Goal: Use online tool/utility: Utilize a website feature to perform a specific function

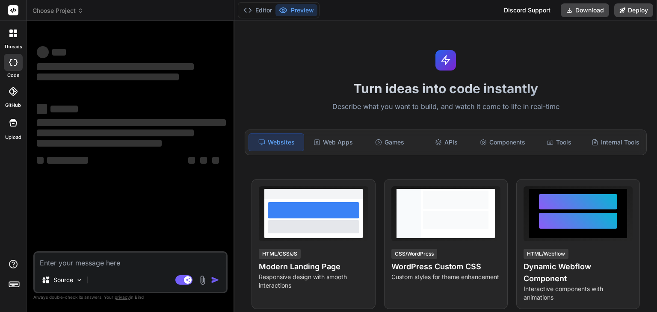
type textarea "x"
click at [105, 263] on textarea at bounding box center [131, 260] width 192 height 15
type textarea "!pip install pandas numpy scikit-learn shap matplotlib optuna nltk streamlit ev…"
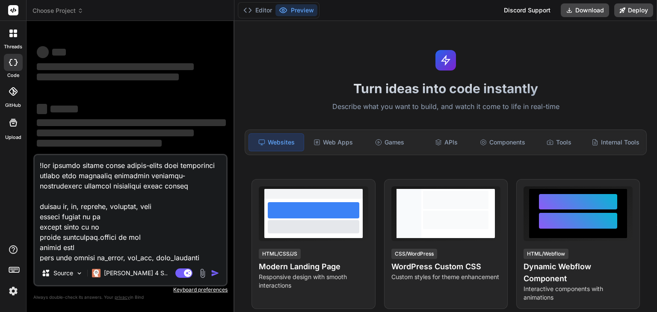
scroll to position [1580, 0]
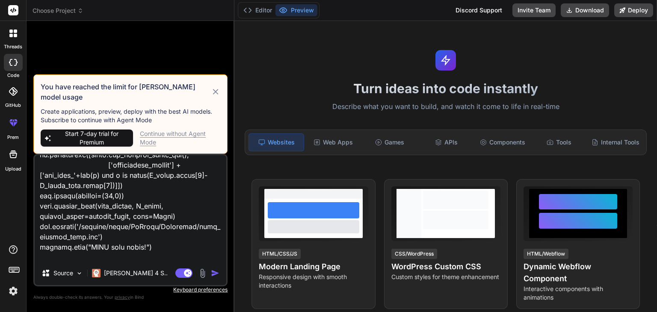
type textarea "x"
type textarea "!pip install pandas numpy scikit-learn shap matplotlib optuna nltk streamlit ev…"
click at [187, 137] on div "Continue without Agent Mode" at bounding box center [180, 138] width 80 height 17
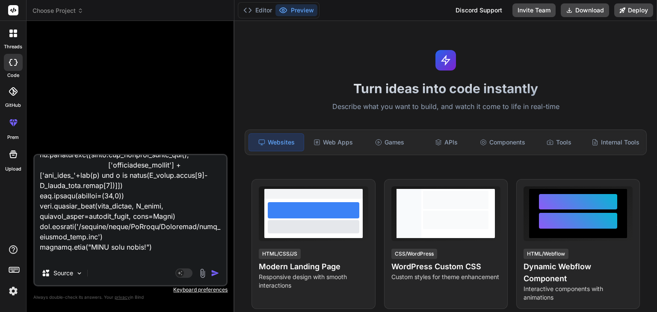
click at [199, 257] on textarea at bounding box center [131, 208] width 192 height 106
type textarea "x"
type textarea "!pip install pandas numpy scikit-learn shap matplotlib optuna nltk streamlit ev…"
type textarea "x"
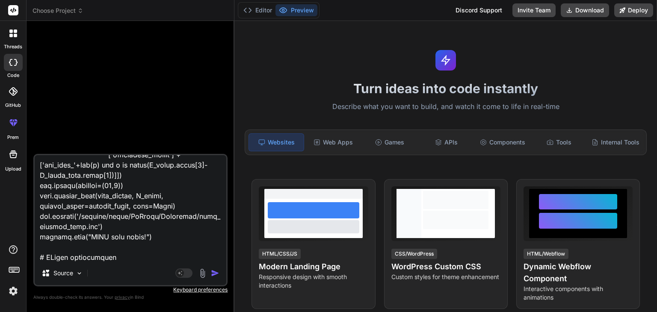
type textarea "!pip install pandas numpy scikit-learn shap matplotlib optuna nltk streamlit ev…"
type textarea "x"
type textarea "!pip install pandas numpy scikit-learn shap matplotlib optuna nltk streamlit ev…"
type textarea "x"
type textarea "!pip install pandas numpy scikit-learn shap matplotlib optuna nltk streamlit ev…"
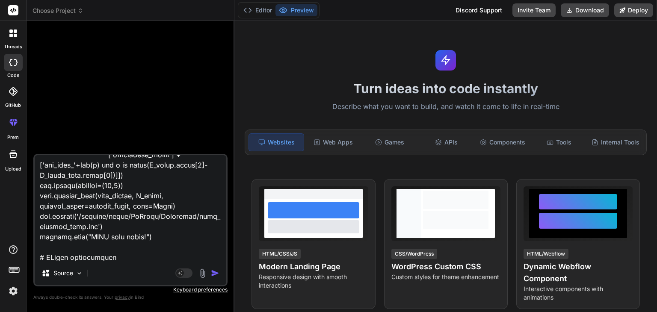
type textarea "x"
type textarea "!pip install pandas numpy scikit-learn shap matplotlib optuna nltk streamlit ev…"
type textarea "x"
type textarea "!pip install pandas numpy scikit-learn shap matplotlib optuna nltk streamlit ev…"
type textarea "x"
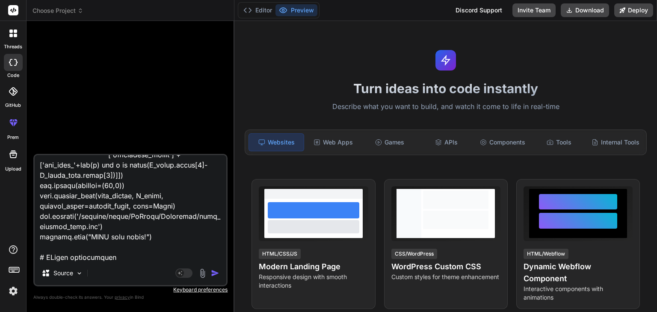
type textarea "!pip install pandas numpy scikit-learn shap matplotlib optuna nltk streamlit ev…"
type textarea "x"
type textarea "!pip install pandas numpy scikit-learn shap matplotlib optuna nltk streamlit ev…"
type textarea "x"
type textarea "!pip install pandas numpy scikit-learn shap matplotlib optuna nltk streamlit ev…"
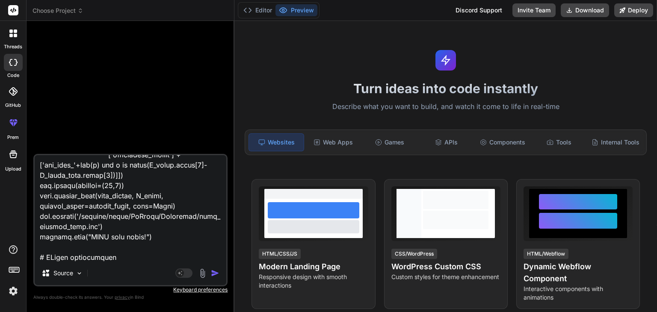
type textarea "x"
type textarea "!pip install pandas numpy scikit-learn shap matplotlib optuna nltk streamlit ev…"
type textarea "x"
type textarea "!pip install pandas numpy scikit-learn shap matplotlib optuna nltk streamlit ev…"
type textarea "x"
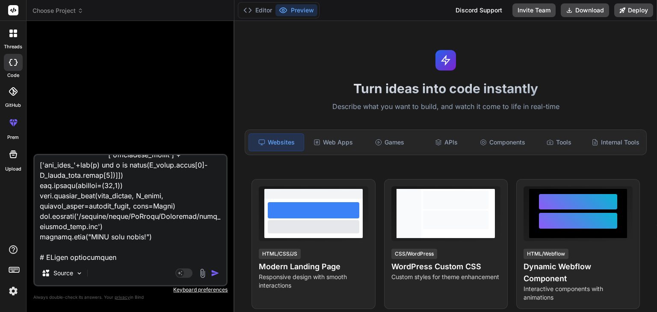
type textarea "!pip install pandas numpy scikit-learn shap matplotlib optuna nltk streamlit ev…"
type textarea "x"
type textarea "!pip install pandas numpy scikit-learn shap matplotlib optuna nltk streamlit ev…"
type textarea "x"
type textarea "!pip install pandas numpy scikit-learn shap matplotlib optuna nltk streamlit ev…"
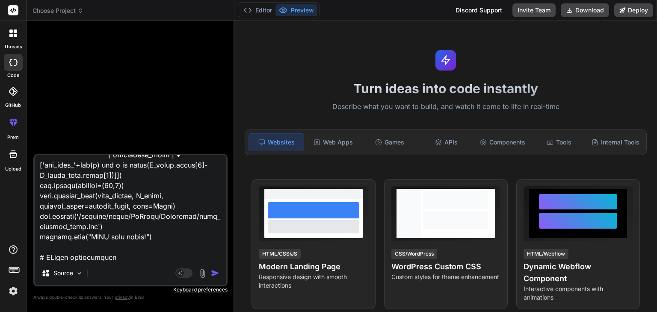
type textarea "x"
type textarea "!pip install pandas numpy scikit-learn shap matplotlib optuna nltk streamlit ev…"
type textarea "x"
type textarea "!pip install pandas numpy scikit-learn shap matplotlib optuna nltk streamlit ev…"
type textarea "x"
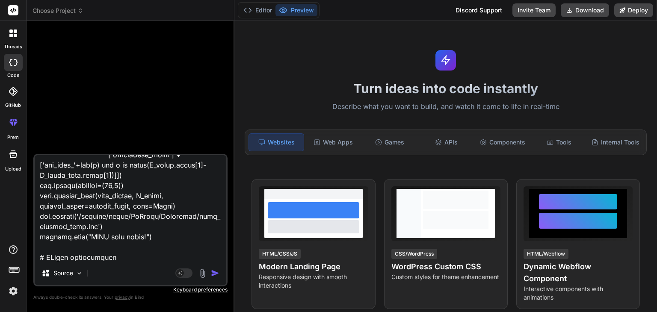
type textarea "!pip install pandas numpy scikit-learn shap matplotlib optuna nltk streamlit ev…"
type textarea "x"
type textarea "!pip install pandas numpy scikit-learn shap matplotlib optuna nltk streamlit ev…"
type textarea "x"
type textarea "!pip install pandas numpy scikit-learn shap matplotlib optuna nltk streamlit ev…"
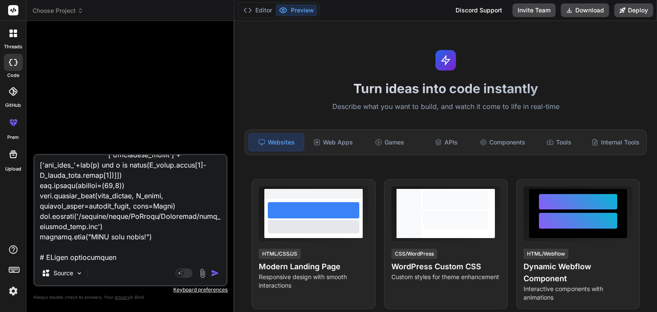
type textarea "x"
type textarea "!pip install pandas numpy scikit-learn shap matplotlib optuna nltk streamlit ev…"
type textarea "x"
type textarea "!pip install pandas numpy scikit-learn shap matplotlib optuna nltk streamlit ev…"
type textarea "x"
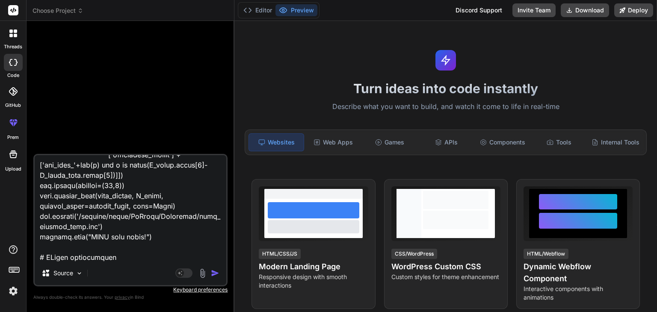
type textarea "!pip install pandas numpy scikit-learn shap matplotlib optuna nltk streamlit ev…"
type textarea "x"
type textarea "!pip install pandas numpy scikit-learn shap matplotlib optuna nltk streamlit ev…"
type textarea "x"
type textarea "!pip install pandas numpy scikit-learn shap matplotlib optuna nltk streamlit ev…"
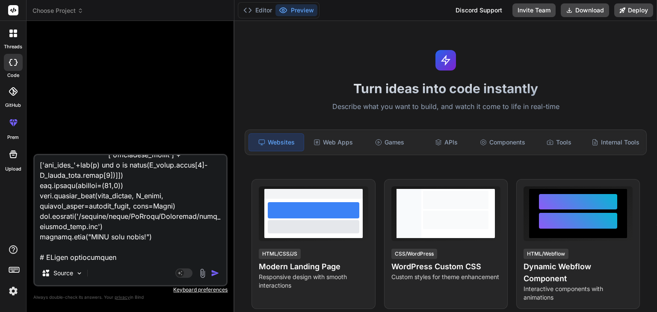
type textarea "x"
type textarea "!pip install pandas numpy scikit-learn shap matplotlib optuna nltk streamlit ev…"
type textarea "x"
type textarea "!pip install pandas numpy scikit-learn shap matplotlib optuna nltk streamlit ev…"
type textarea "x"
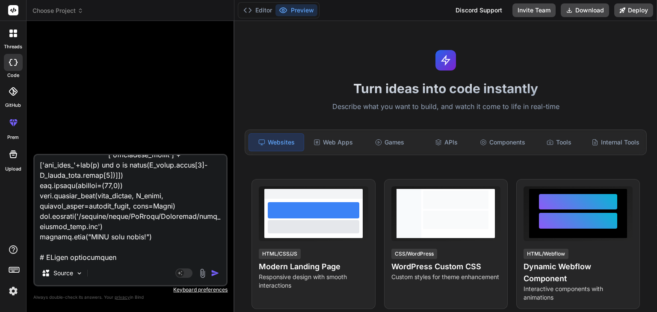
type textarea "!pip install pandas numpy scikit-learn shap matplotlib optuna nltk streamlit ev…"
type textarea "x"
type textarea "!pip install pandas numpy scikit-learn shap matplotlib optuna nltk streamlit ev…"
type textarea "x"
type textarea "!pip install pandas numpy scikit-learn shap matplotlib optuna nltk streamlit ev…"
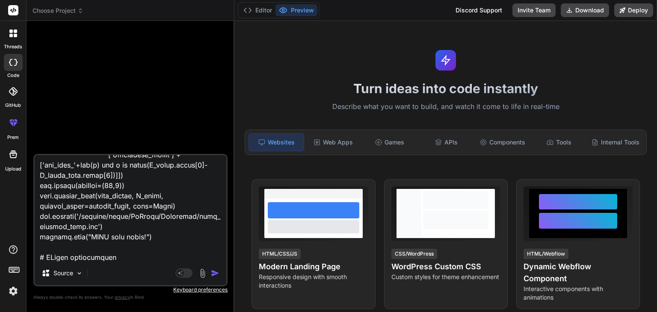
type textarea "x"
type textarea "!pip install pandas numpy scikit-learn shap matplotlib optuna nltk streamlit ev…"
type textarea "x"
type textarea "!pip install pandas numpy scikit-learn shap matplotlib optuna nltk streamlit ev…"
type textarea "x"
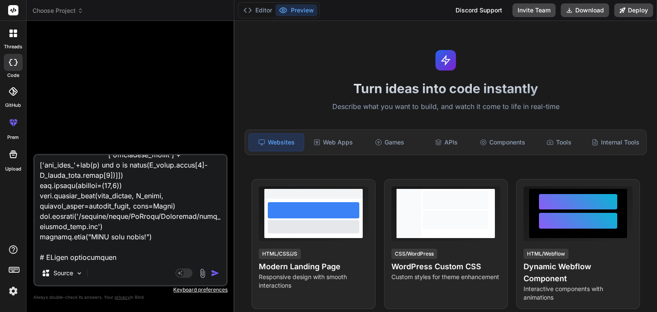
type textarea "!pip install pandas numpy scikit-learn shap matplotlib optuna nltk streamlit ev…"
type textarea "x"
type textarea "!pip install pandas numpy scikit-learn shap matplotlib optuna nltk streamlit ev…"
type textarea "x"
type textarea "!pip install pandas numpy scikit-learn shap matplotlib optuna nltk streamlit ev…"
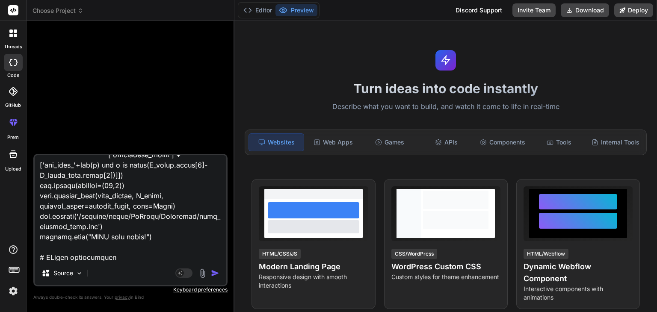
type textarea "x"
type textarea "!pip install pandas numpy scikit-learn shap matplotlib optuna nltk streamlit ev…"
type textarea "x"
type textarea "!pip install pandas numpy scikit-learn shap matplotlib optuna nltk streamlit ev…"
type textarea "x"
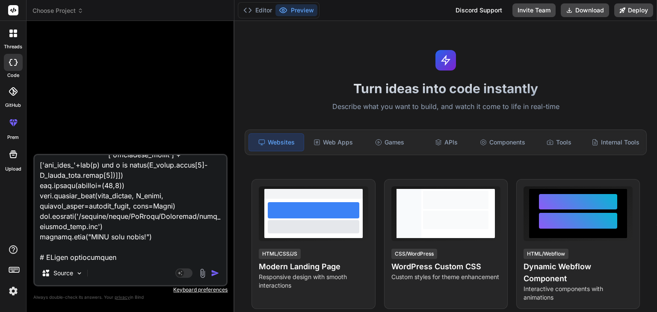
type textarea "!pip install pandas numpy scikit-learn shap matplotlib optuna nltk streamlit ev…"
type textarea "x"
type textarea "!pip install pandas numpy scikit-learn shap matplotlib optuna nltk streamlit ev…"
type textarea "x"
type textarea "!pip install pandas numpy scikit-learn shap matplotlib optuna nltk streamlit ev…"
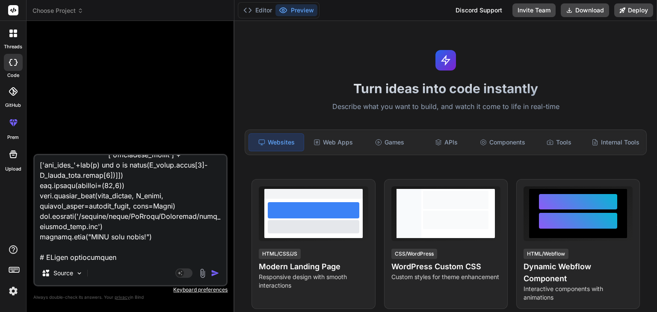
type textarea "x"
type textarea "!pip install pandas numpy scikit-learn shap matplotlib optuna nltk streamlit ev…"
type textarea "x"
type textarea "!pip install pandas numpy scikit-learn shap matplotlib optuna nltk streamlit ev…"
type textarea "x"
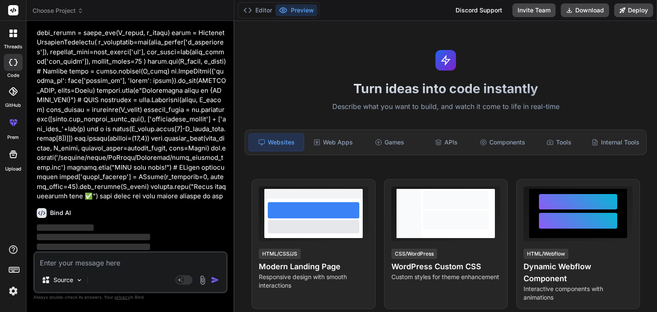
scroll to position [605, 0]
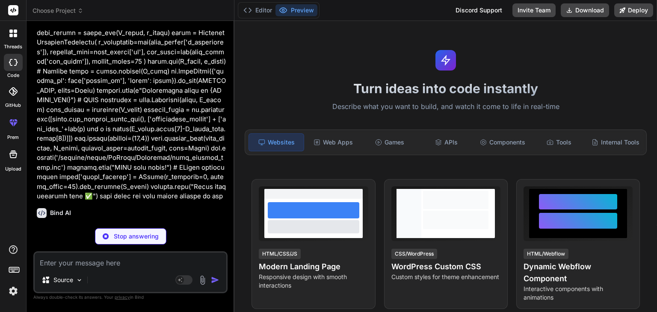
type textarea "x"
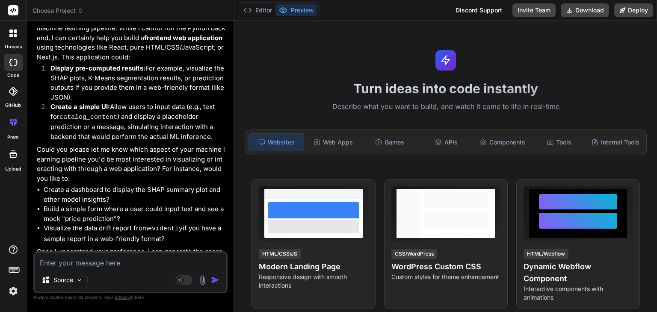
scroll to position [922, 0]
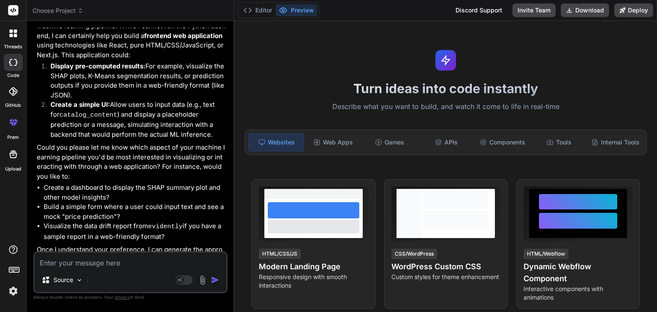
type textarea "v"
type textarea "x"
type textarea "vi"
type textarea "x"
type textarea "vis"
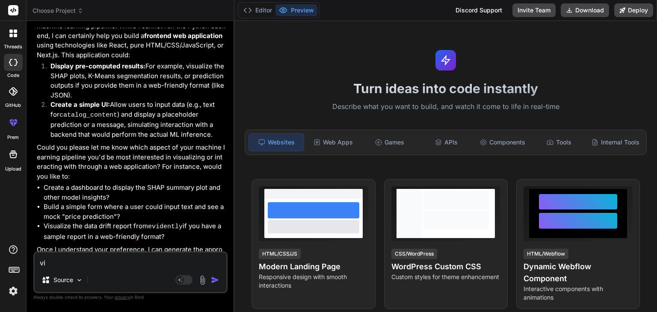
type textarea "x"
type textarea "visu"
type textarea "x"
type textarea "visua"
type textarea "x"
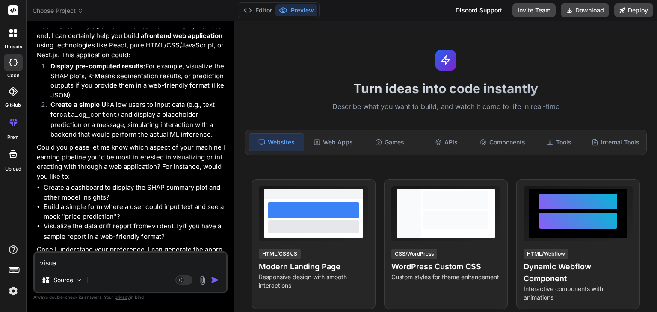
type textarea "visual"
type textarea "x"
type textarea "visuali"
type textarea "x"
type textarea "visualiz"
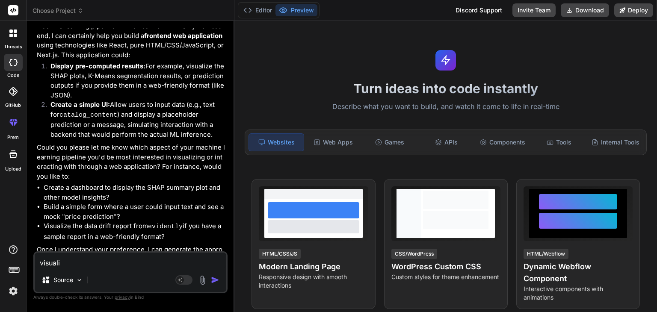
type textarea "x"
type textarea "visualizi"
type textarea "x"
type textarea "visualizin"
type textarea "x"
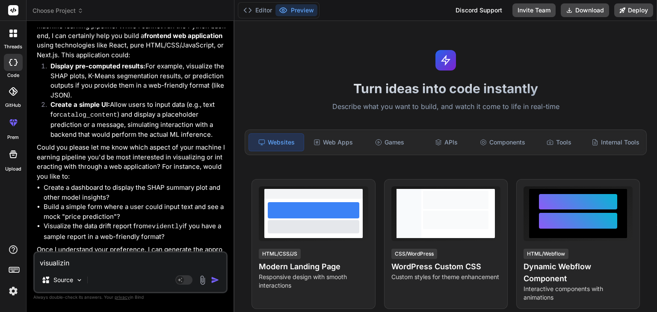
type textarea "visualizing"
type textarea "x"
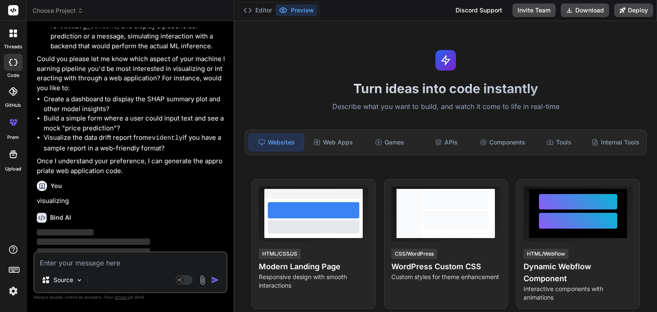
scroll to position [1011, 0]
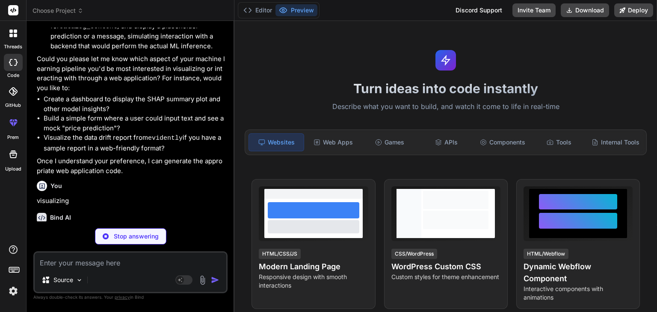
type textarea "x"
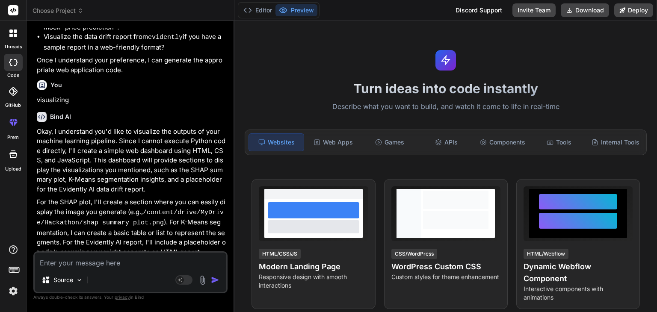
scroll to position [1125, 0]
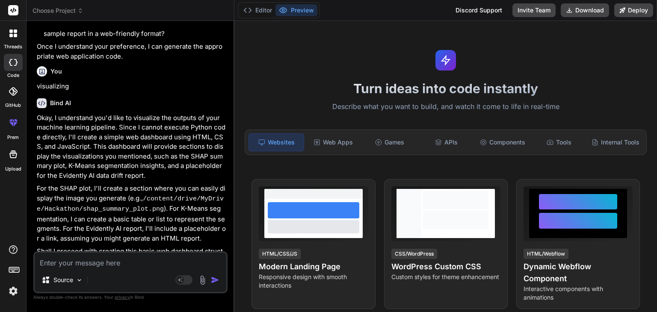
type textarea "y"
type textarea "x"
type textarea "ye"
type textarea "x"
type textarea "yes"
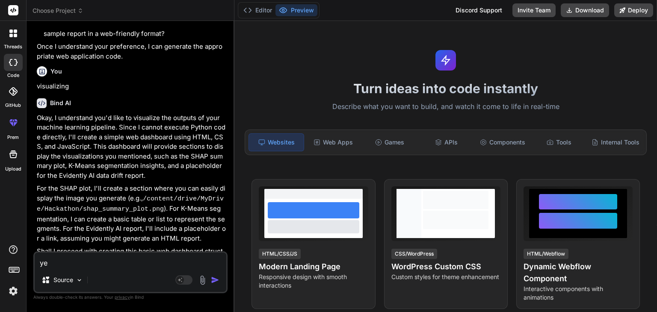
type textarea "x"
type textarea "yes"
type textarea "x"
type textarea "yes"
type textarea "x"
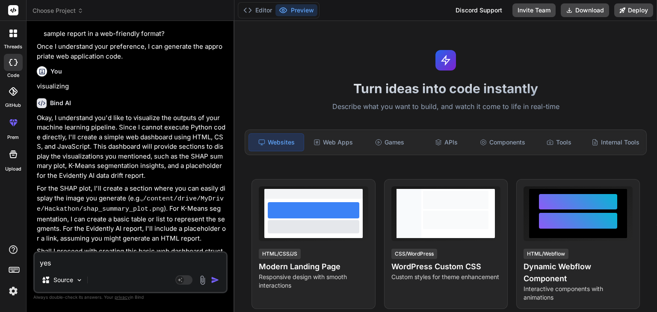
type textarea "ye"
type textarea "x"
type textarea "y"
type textarea "x"
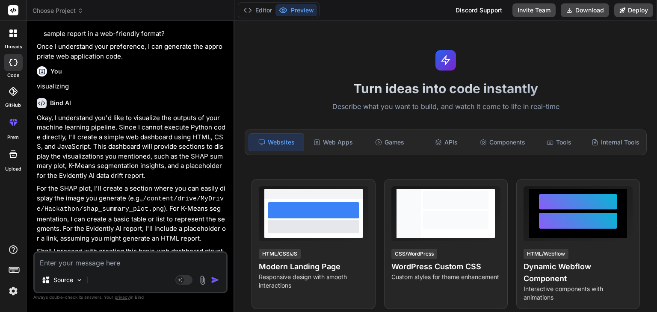
type textarea "y"
type textarea "x"
type textarea "ye"
type textarea "x"
type textarea "yes"
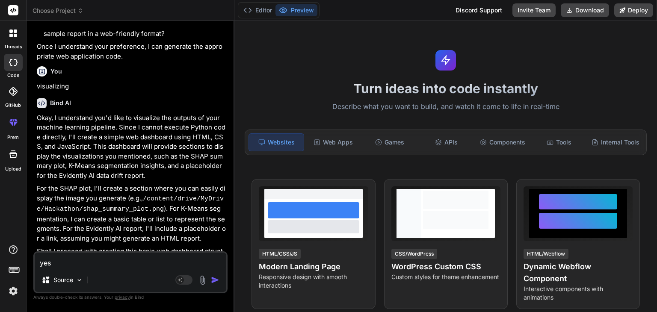
type textarea "x"
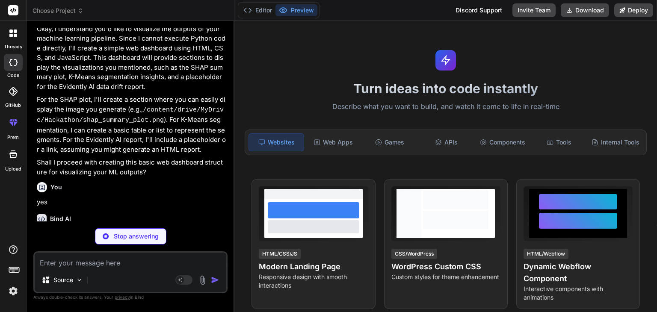
scroll to position [1214, 0]
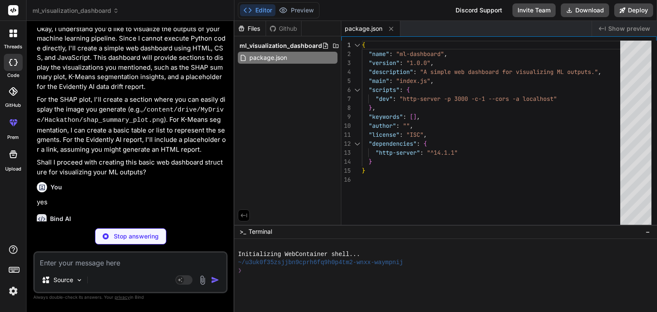
type textarea "x"
type textarea "</section> </main> <footer> <p>&copy; 2023 ML Insights Dashboard</p> </footer> …"
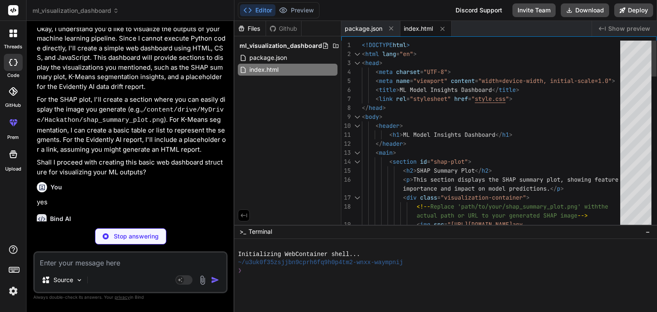
type textarea "x"
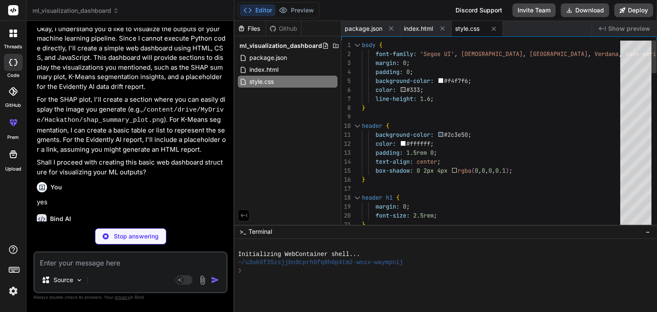
type textarea "x"
type textarea "// - Interactive filters });"
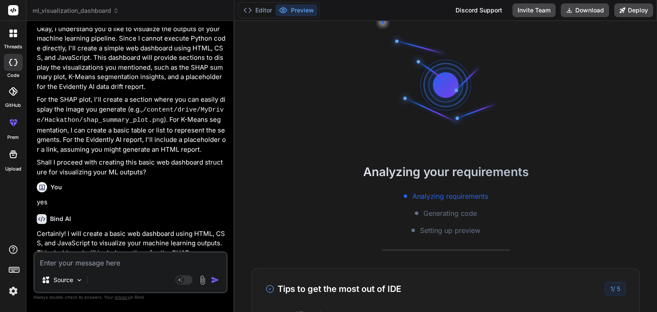
scroll to position [65, 0]
type textarea "x"
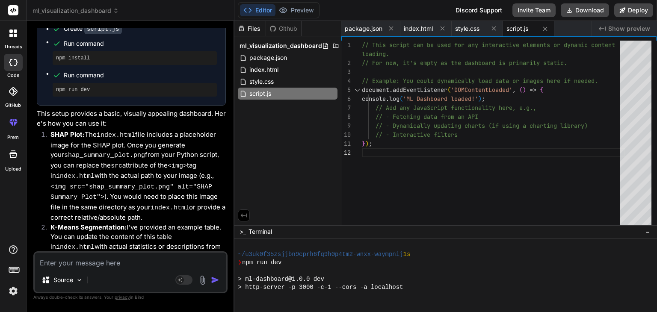
scroll to position [1653, 0]
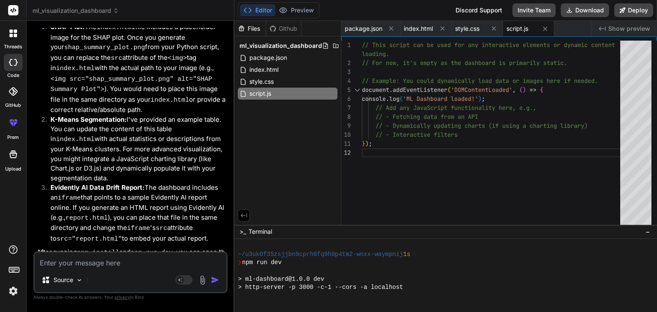
click at [146, 257] on textarea at bounding box center [131, 260] width 192 height 15
type textarea "g"
type textarea "x"
type textarea "gi"
type textarea "x"
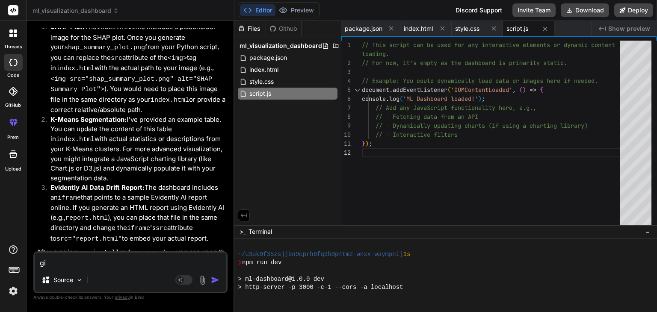
type textarea "giv"
type textarea "x"
type textarea "give"
type textarea "x"
type textarea "give"
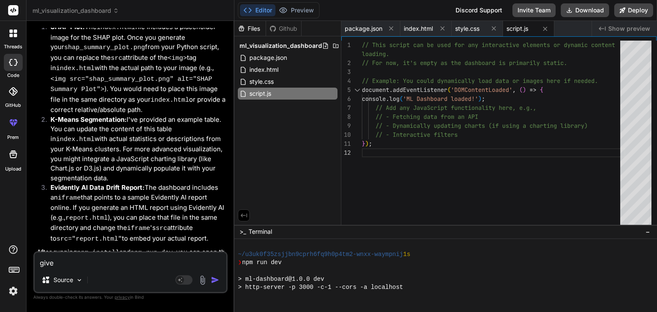
type textarea "x"
type textarea "give m"
type textarea "x"
type textarea "give me"
type textarea "x"
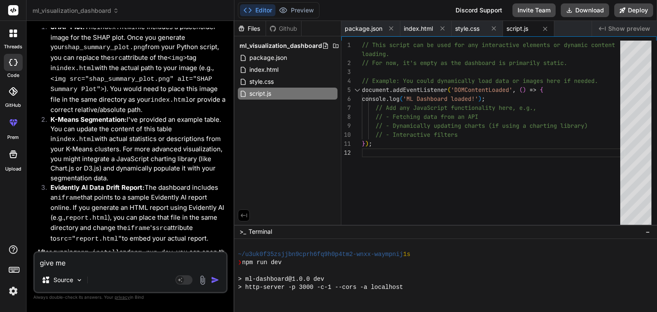
type textarea "give me"
type textarea "x"
type textarea "give me i"
type textarea "x"
type textarea "give me im"
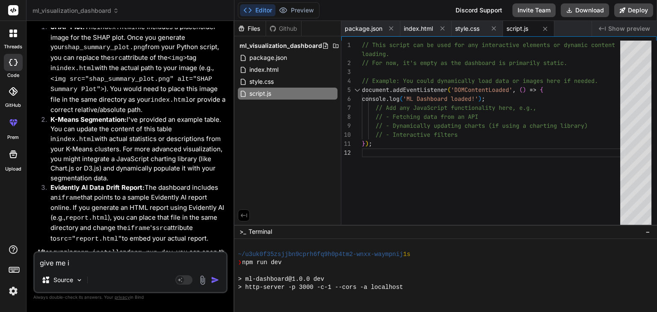
type textarea "x"
type textarea "give me imas"
type textarea "x"
type textarea "give me ima"
type textarea "x"
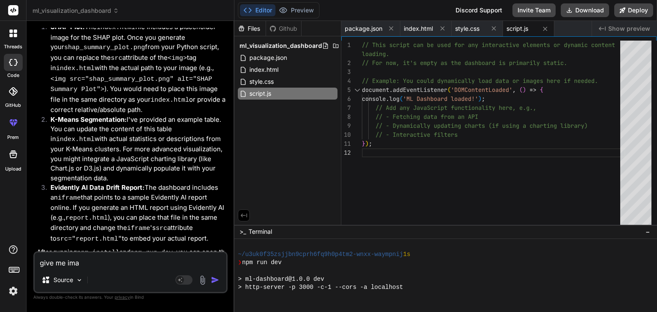
type textarea "give me imag"
type textarea "x"
type textarea "give me image"
type textarea "x"
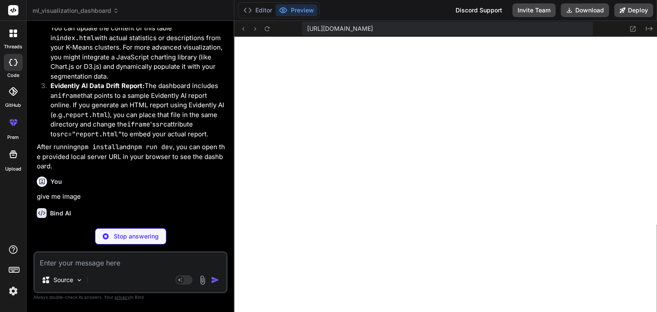
scroll to position [402, 0]
type textarea "x"
type textarea "<footer> <p>&copy; 2023 ML Insights Dashboard</p> </footer> <script src="script…"
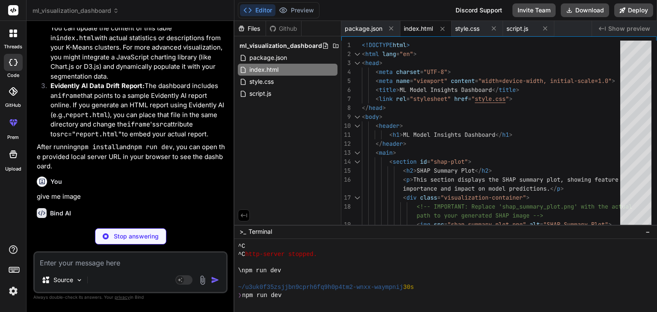
type textarea "x"
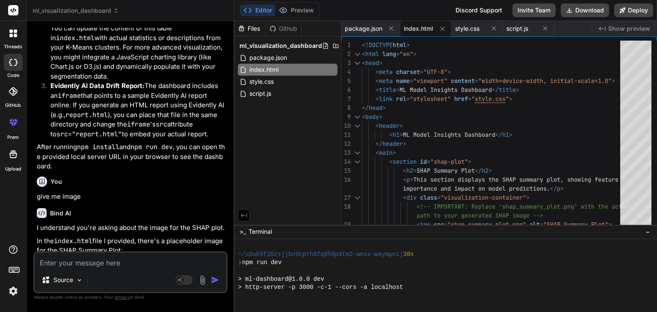
scroll to position [0, 15]
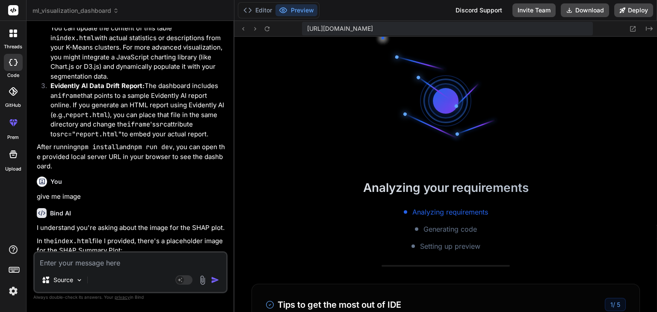
click at [303, 15] on button "Preview" at bounding box center [296, 10] width 42 height 12
click at [292, 6] on button "Preview" at bounding box center [296, 10] width 42 height 12
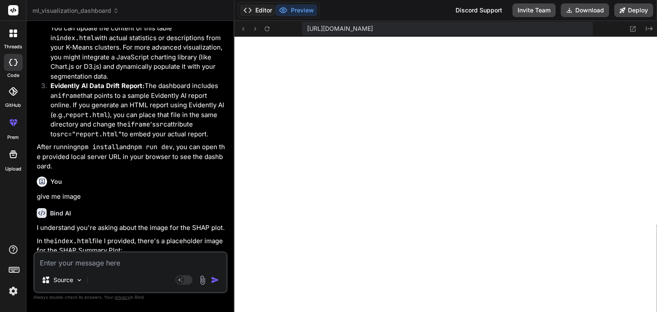
click at [262, 15] on button "Editor" at bounding box center [257, 10] width 35 height 12
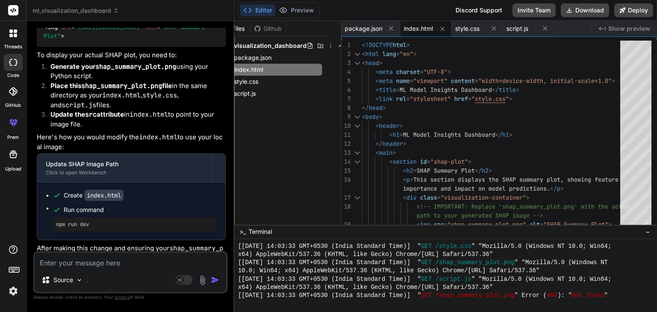
scroll to position [2013, 0]
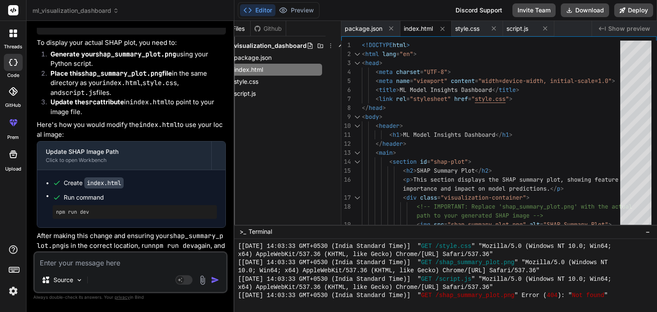
click at [115, 260] on textarea at bounding box center [131, 260] width 192 height 15
type textarea "g"
type textarea "x"
type textarea "gi"
type textarea "x"
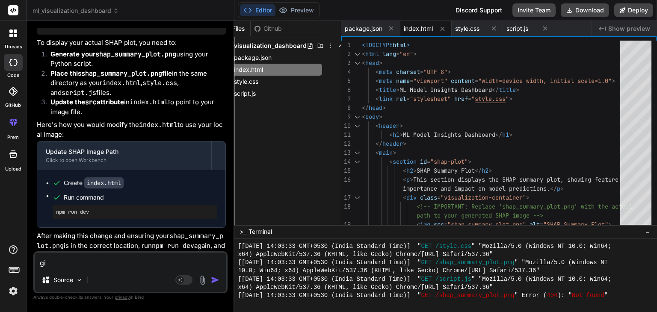
type textarea "giv"
type textarea "x"
type textarea "give"
type textarea "x"
type textarea "give"
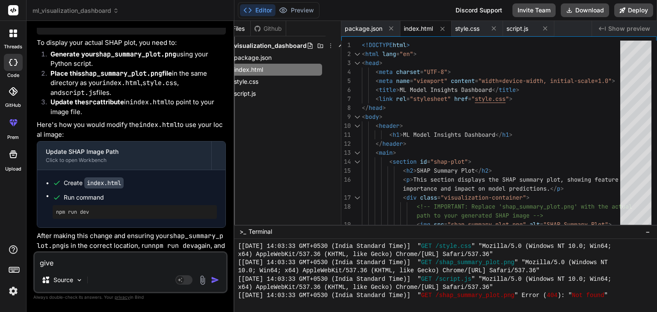
type textarea "x"
type textarea "give i"
type textarea "x"
type textarea "give im"
type textarea "x"
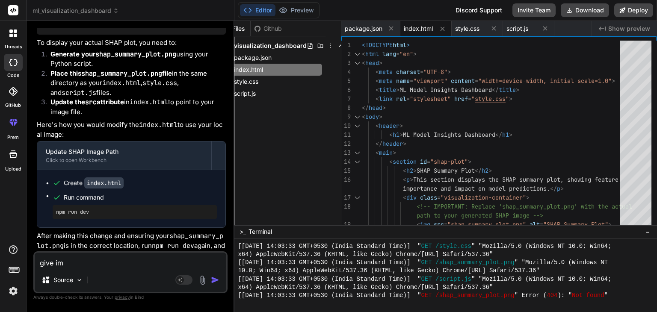
type textarea "give ima"
type textarea "x"
type textarea "give imag"
type textarea "x"
type textarea "give image"
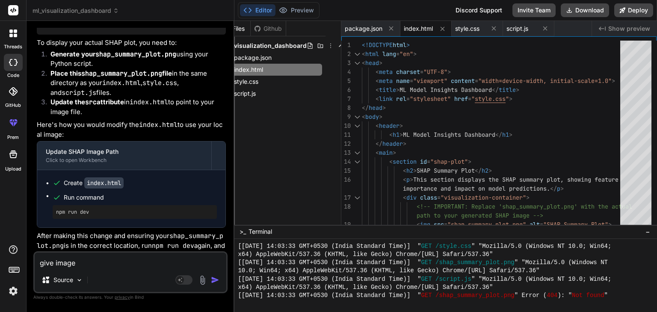
type textarea "x"
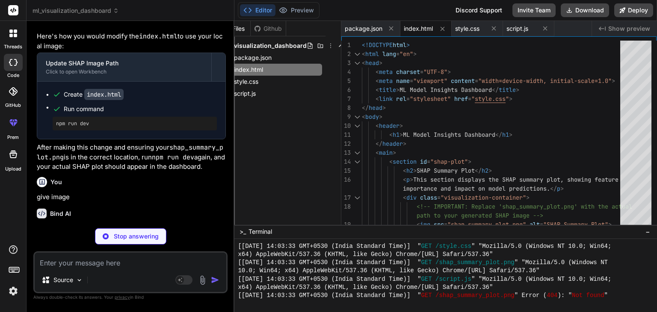
scroll to position [2101, 0]
type textarea "x"
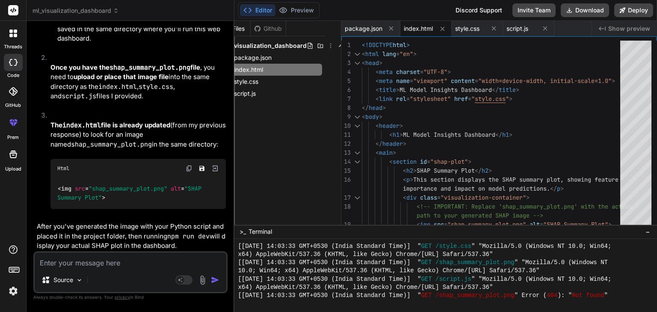
scroll to position [2525, 0]
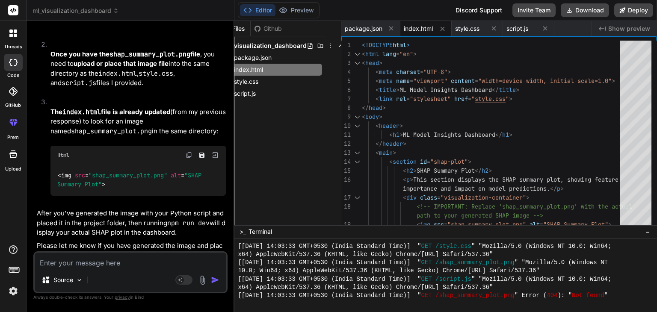
type textarea "i"
type textarea "x"
type textarea "i"
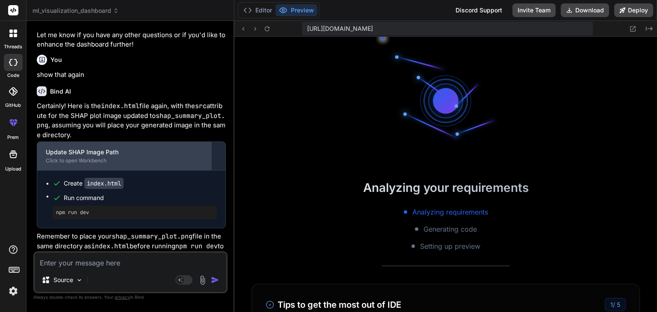
scroll to position [1132, 0]
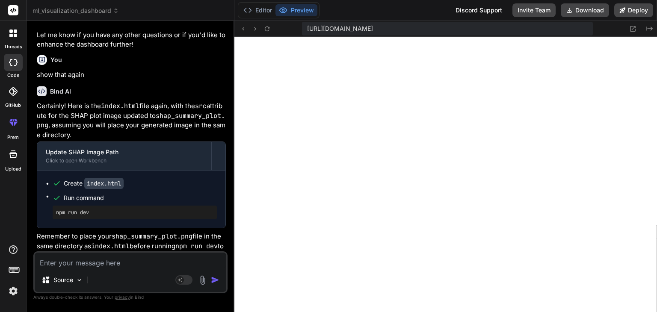
click at [373, 29] on span "[URL][DOMAIN_NAME]" at bounding box center [340, 28] width 66 height 9
click at [373, 28] on span "[URL][DOMAIN_NAME]" at bounding box center [340, 28] width 66 height 9
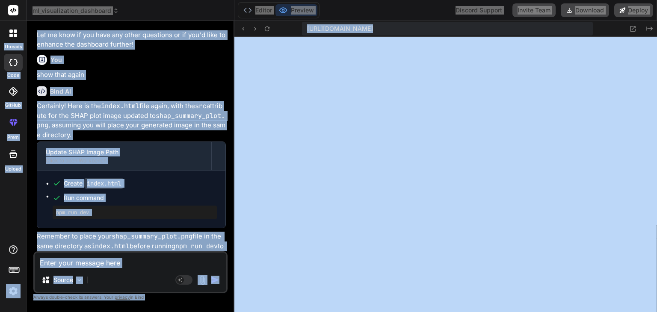
click at [373, 31] on span "[URL][DOMAIN_NAME]" at bounding box center [340, 28] width 66 height 9
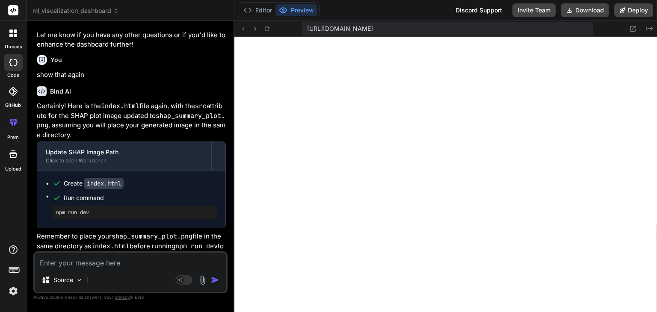
click at [373, 27] on span "[URL][DOMAIN_NAME]" at bounding box center [340, 28] width 66 height 9
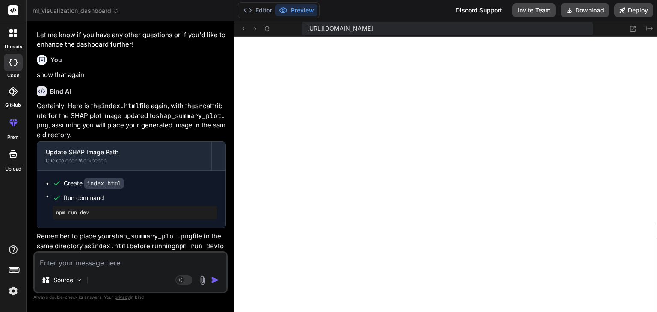
click at [373, 27] on span "[URL][DOMAIN_NAME]" at bounding box center [340, 28] width 66 height 9
copy div "[URL][DOMAIN_NAME] Created with Pixso."
